Goal: Browse casually

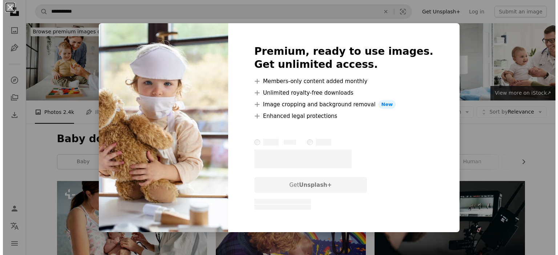
scroll to position [763, 0]
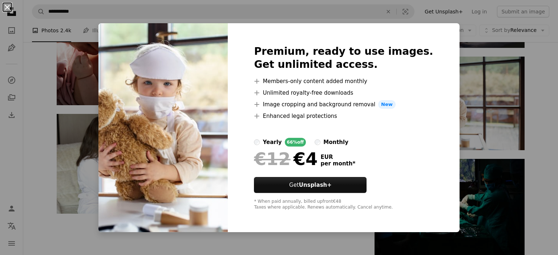
click at [6, 5] on button "An X shape" at bounding box center [7, 7] width 9 height 9
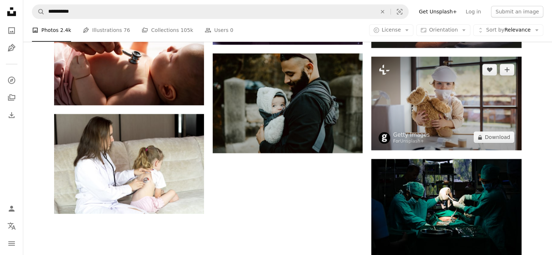
click at [411, 90] on img at bounding box center [447, 104] width 150 height 94
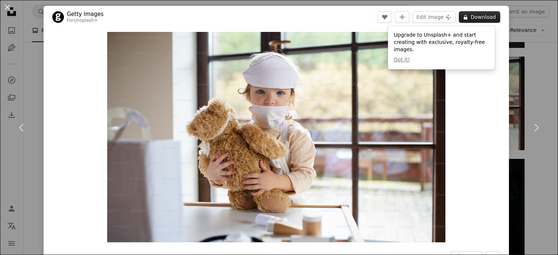
click at [476, 14] on button "A lock Download" at bounding box center [479, 17] width 41 height 12
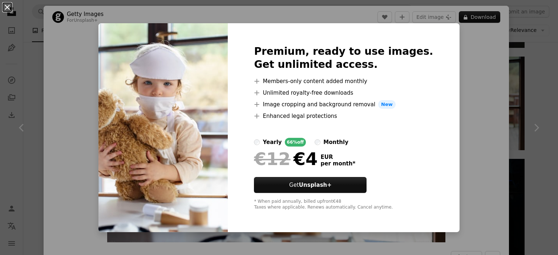
click at [8, 7] on button "An X shape" at bounding box center [7, 7] width 9 height 9
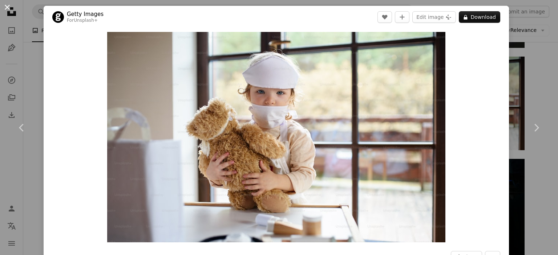
click at [7, 8] on button "An X shape" at bounding box center [7, 7] width 9 height 9
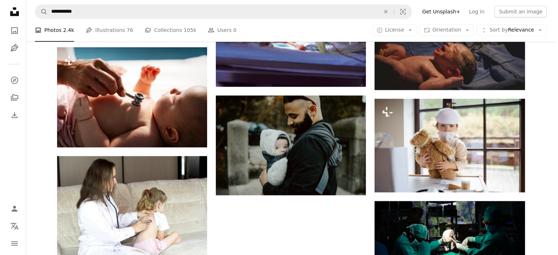
scroll to position [648, 0]
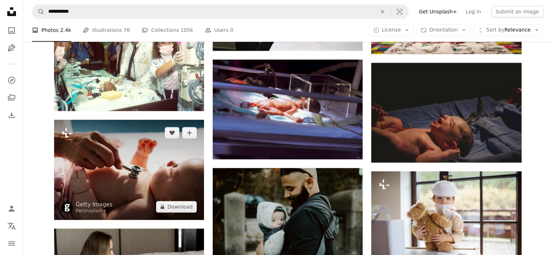
click at [123, 131] on img at bounding box center [129, 170] width 150 height 100
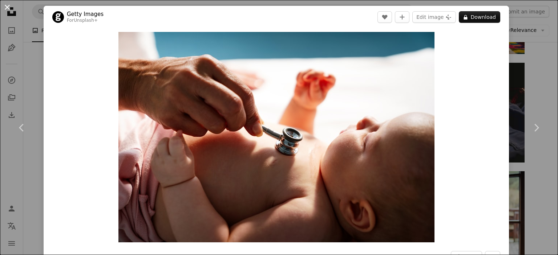
click at [7, 8] on button "An X shape" at bounding box center [7, 7] width 9 height 9
